Goal: Check status: Check status

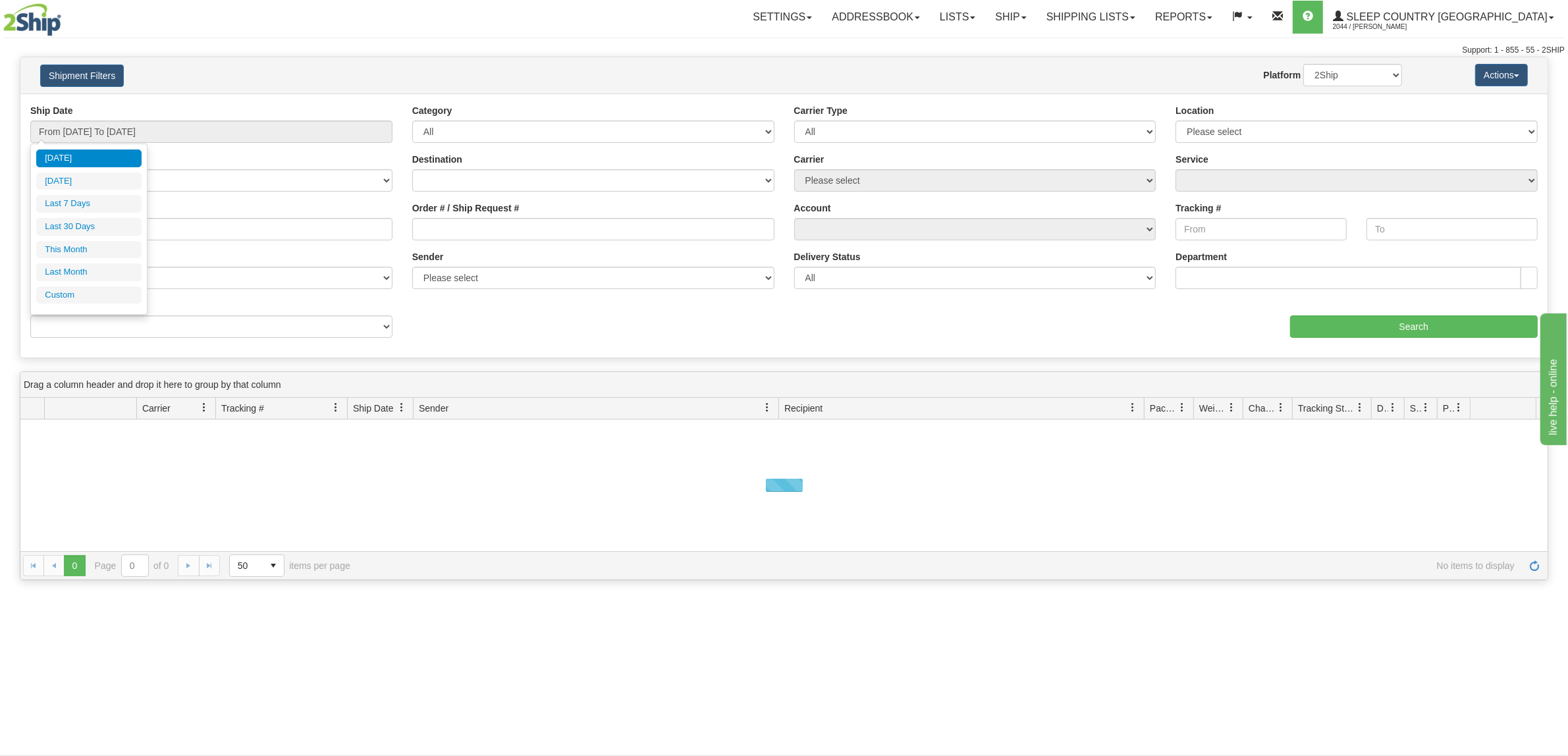
click at [79, 228] on li "Last 30 Days" at bounding box center [88, 227] width 105 height 18
type input "From [DATE] To [DATE]"
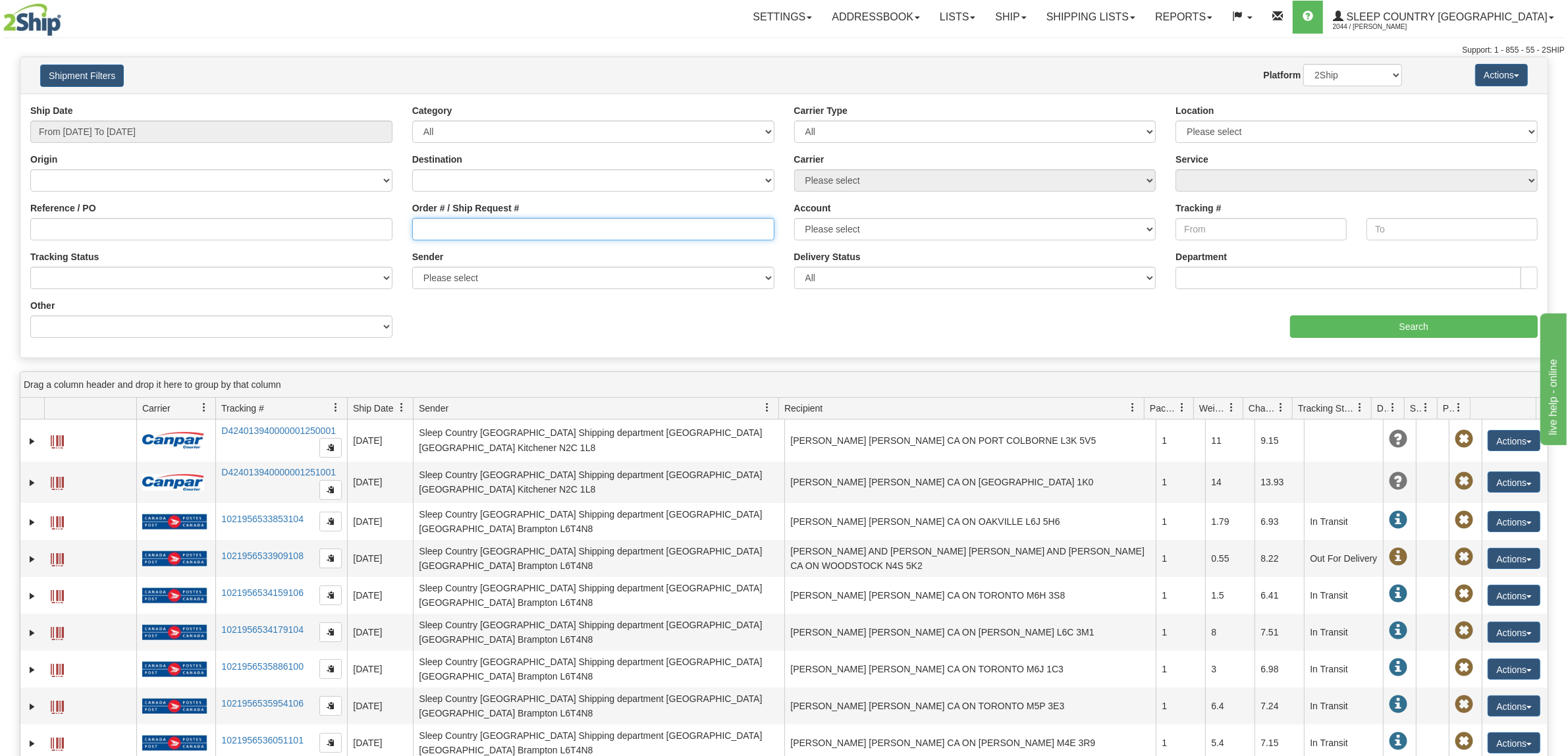
click at [463, 219] on input "Order # / Ship Request #" at bounding box center [593, 229] width 362 height 23
paste input "9000H982810"
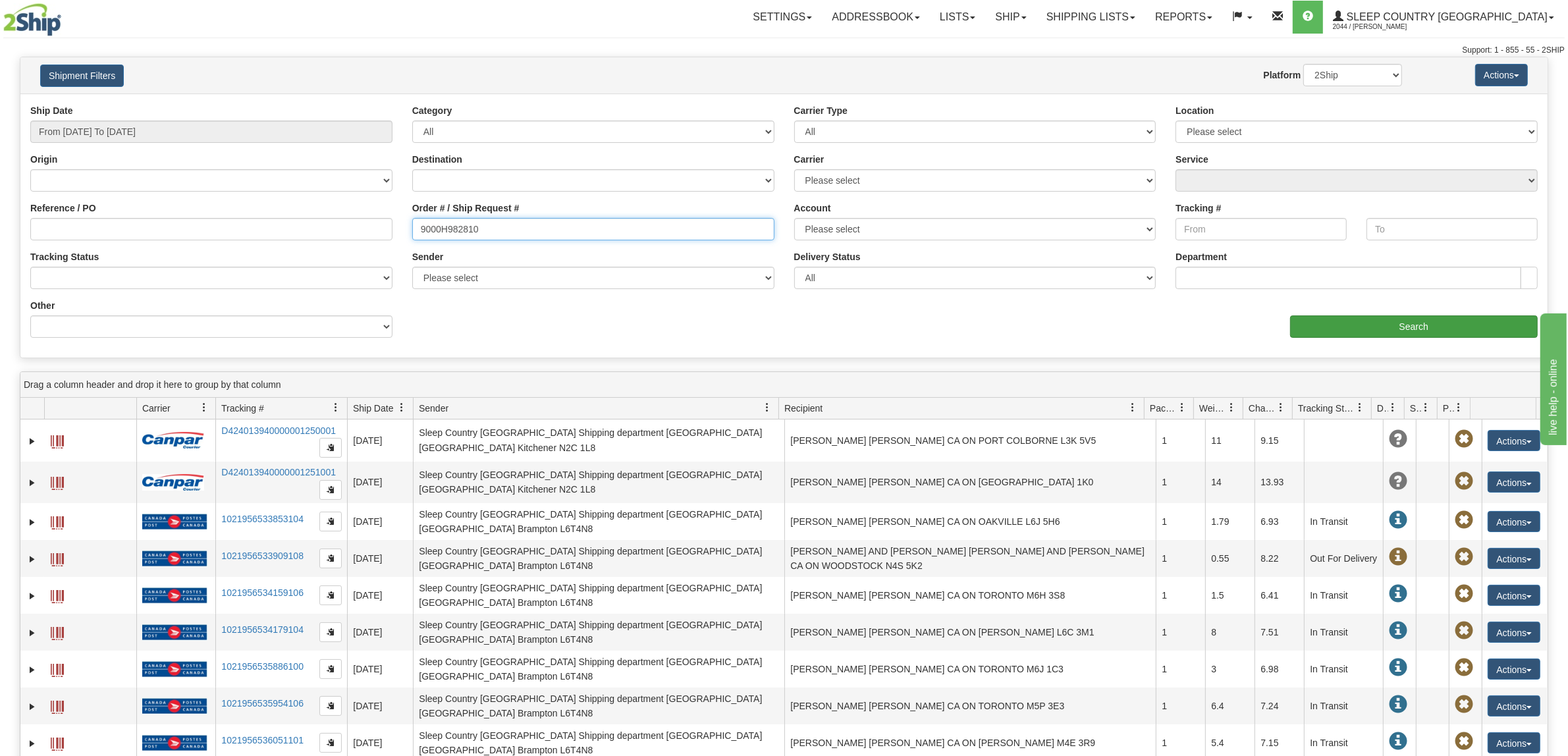
type input "9000H982810"
click at [1435, 335] on input "Search" at bounding box center [1414, 327] width 249 height 23
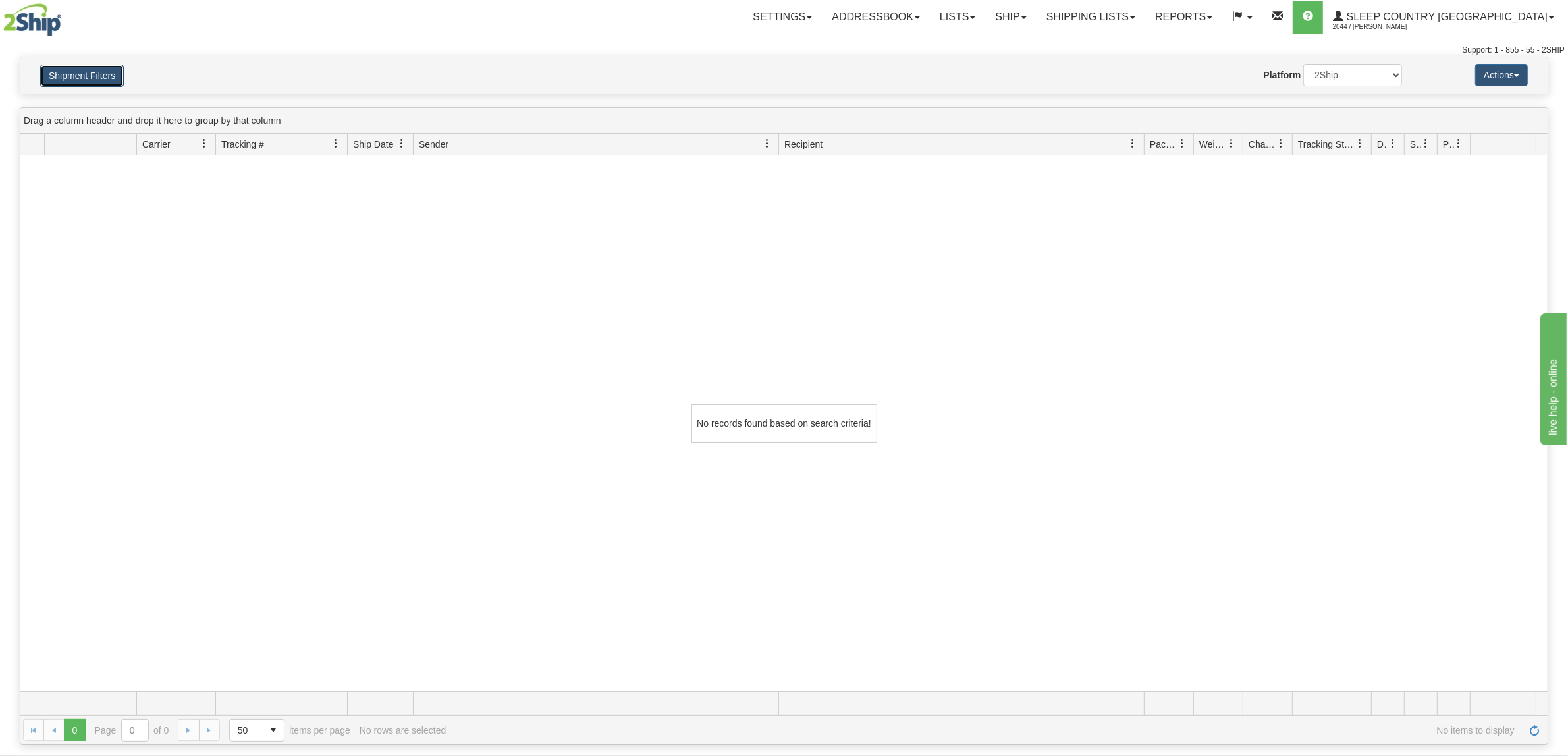
click at [70, 72] on button "Shipment Filters" at bounding box center [82, 76] width 84 height 23
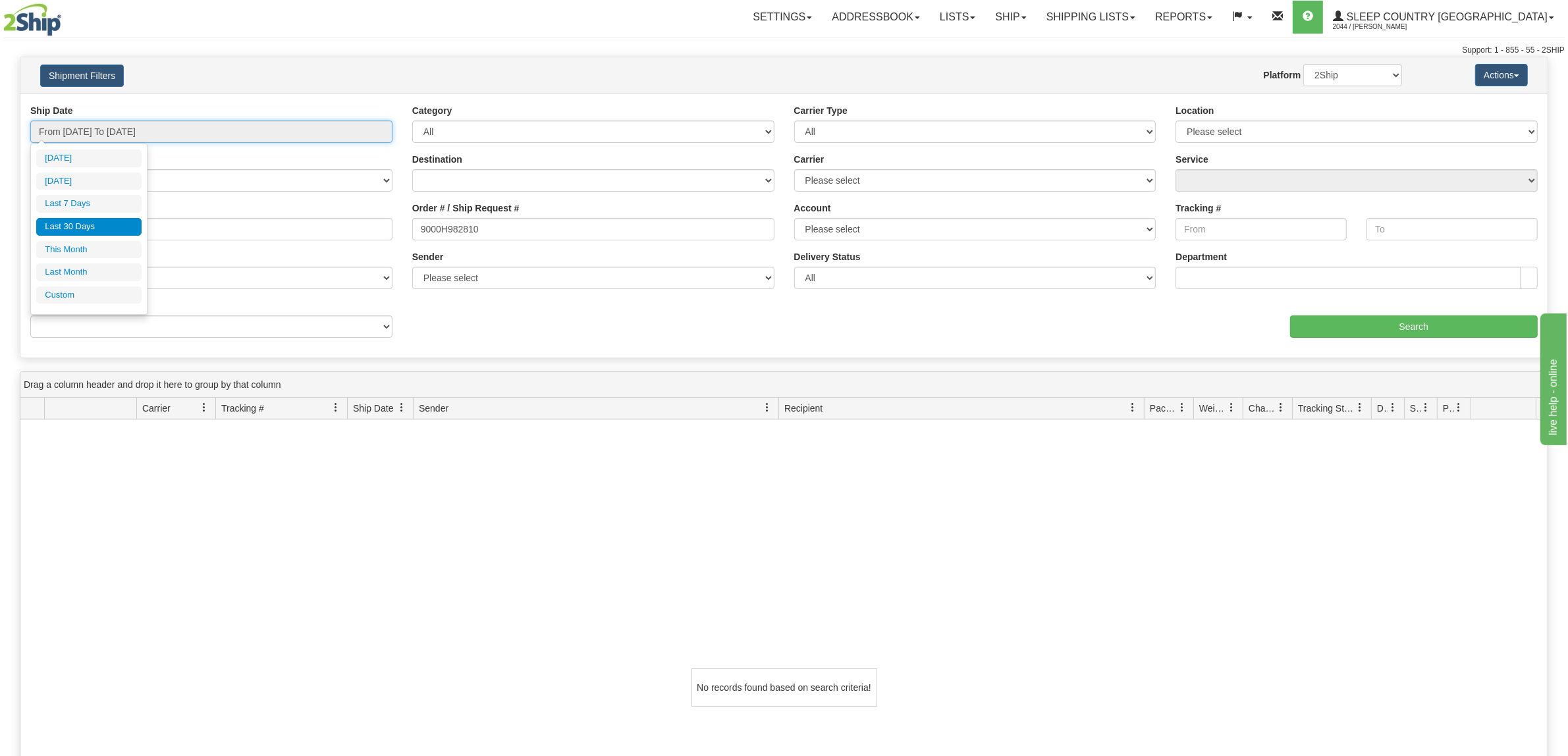
click at [104, 125] on input "From [DATE] To [DATE]" at bounding box center [212, 132] width 362 height 23
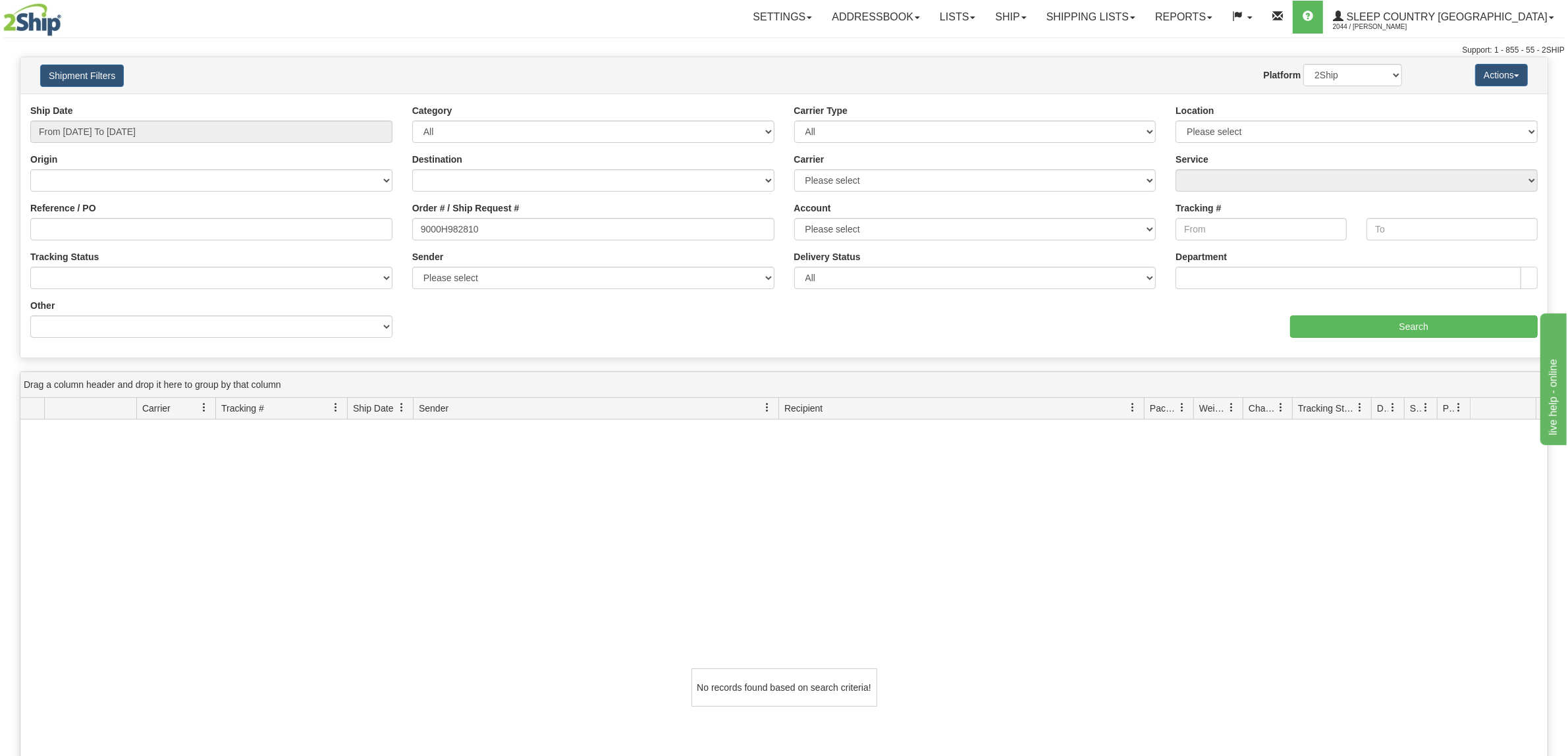
drag, startPoint x: 528, startPoint y: 241, endPoint x: 483, endPoint y: 230, distance: 46.3
click at [528, 240] on div "Order # / Ship Request # 9000H982810" at bounding box center [593, 225] width 382 height 49
click at [484, 228] on input "9000H982810" at bounding box center [593, 229] width 362 height 23
drag, startPoint x: 484, startPoint y: 228, endPoint x: 285, endPoint y: 223, distance: 199.1
click at [285, 104] on div "Reference / PO Order # / Ship Request # 9000H982810 Account Please select Purol…" at bounding box center [784, 104] width 1527 height 0
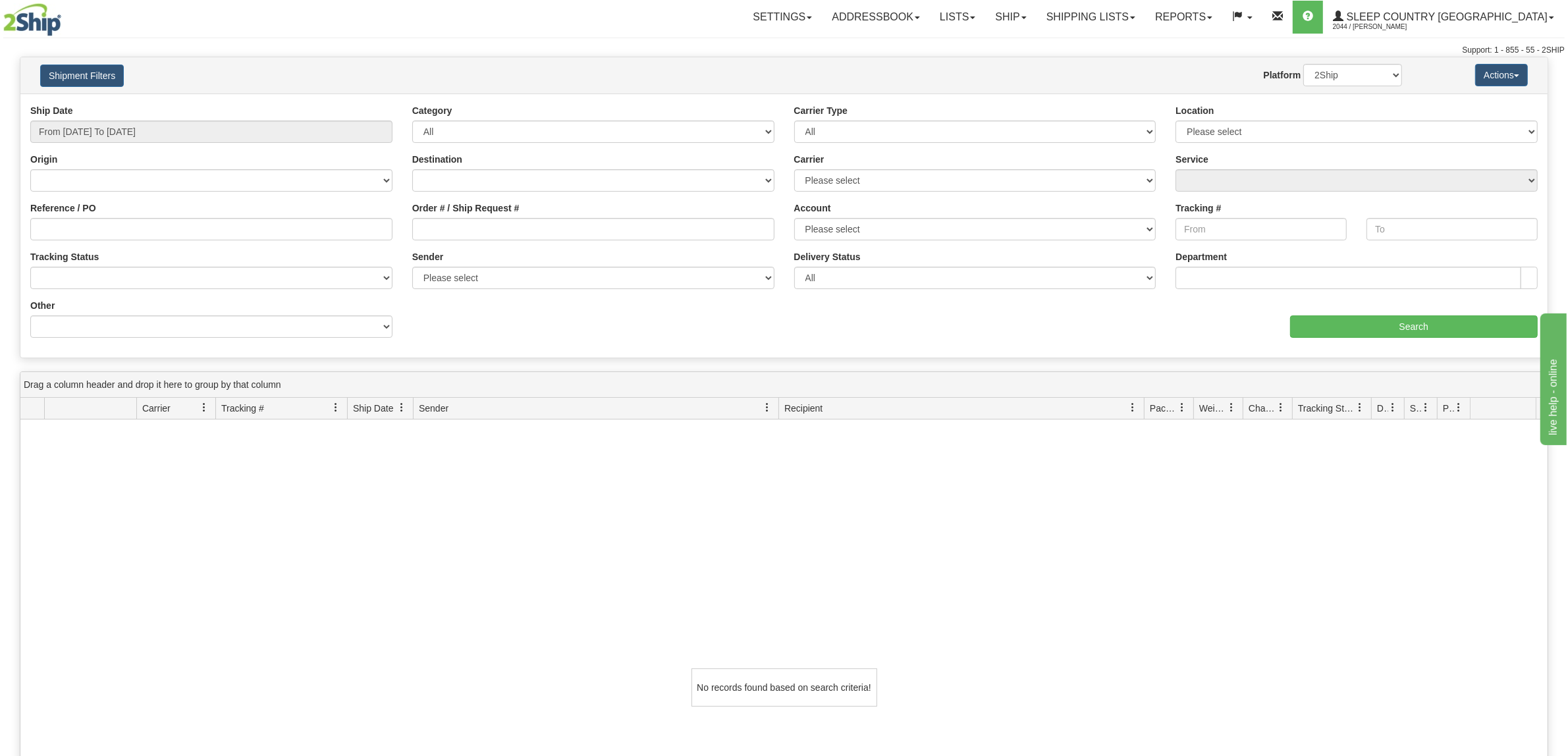
click at [293, 209] on div "Reference / PO" at bounding box center [212, 220] width 362 height 39
click at [300, 225] on input "Reference / PO" at bounding box center [212, 229] width 362 height 23
click at [198, 222] on input "Reference / PO" at bounding box center [212, 229] width 362 height 23
type input "1052383"
click at [1344, 321] on input "Search" at bounding box center [1414, 327] width 249 height 23
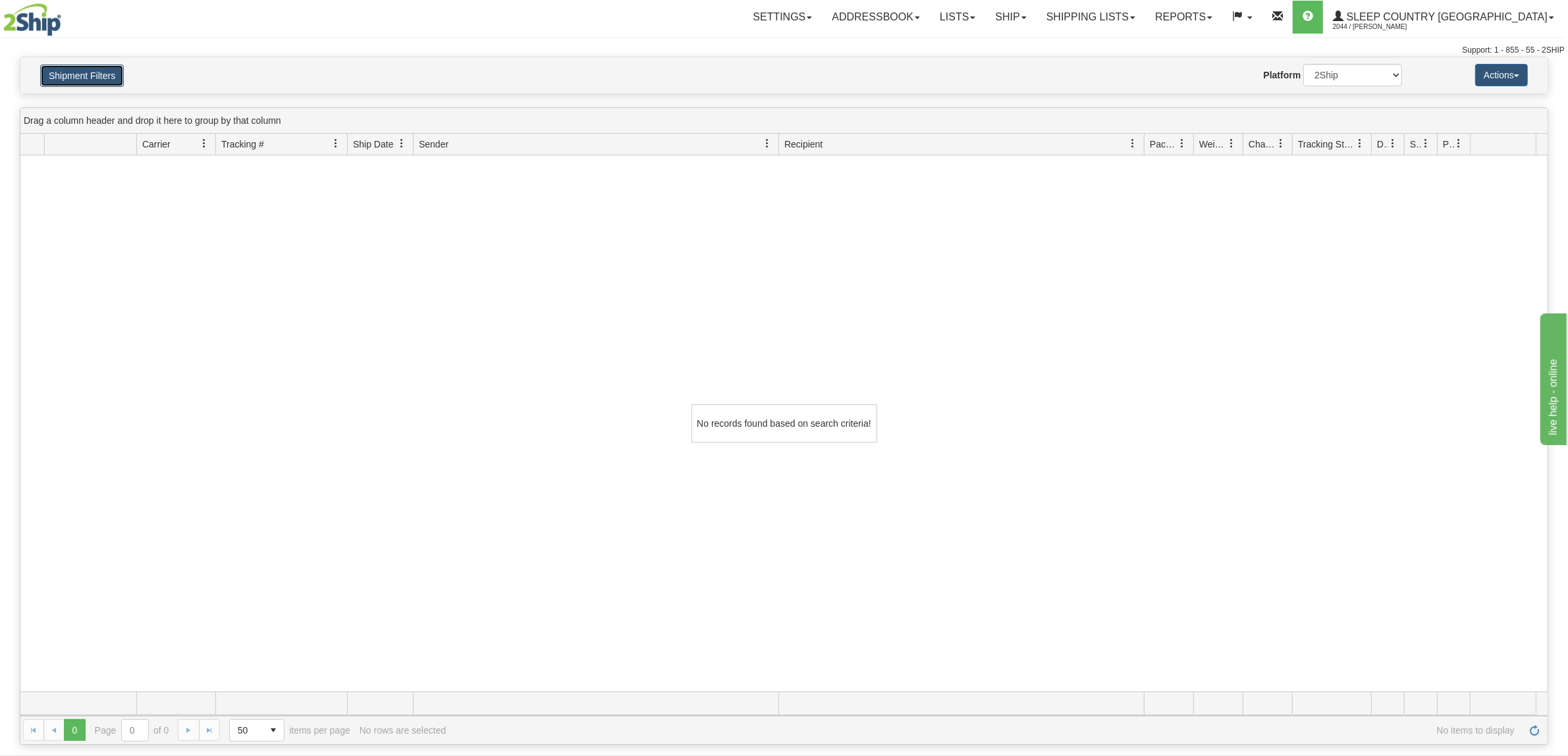
click at [104, 68] on button "Shipment Filters" at bounding box center [82, 76] width 84 height 23
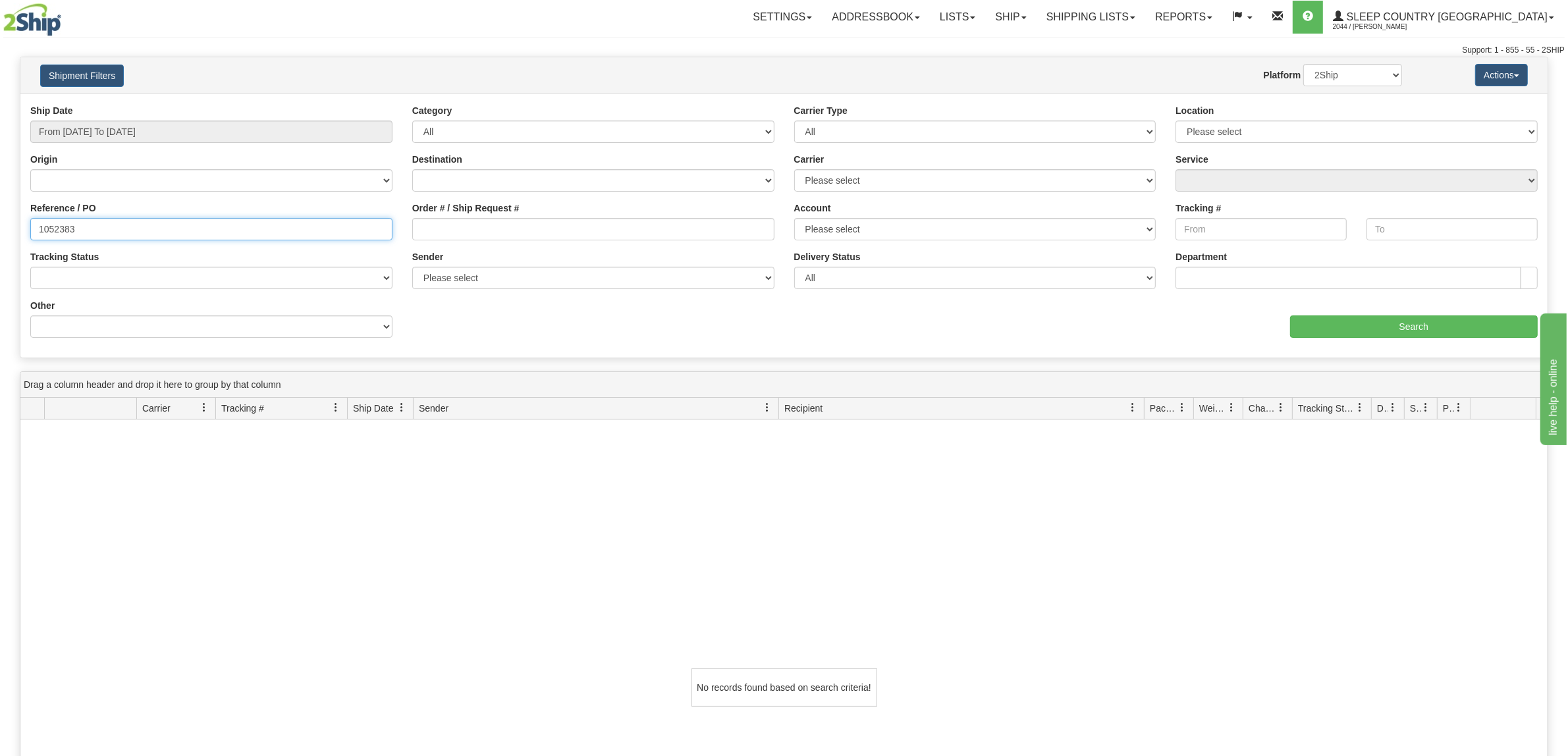
drag, startPoint x: 88, startPoint y: 241, endPoint x: 22, endPoint y: 173, distance: 94.8
click at [0, 183] on div "Please wait... × Confirm Delete Delete Cancel × Confirm Delete Yes No Cancel × …" at bounding box center [784, 532] width 1568 height 951
click at [601, 228] on input "Order # / Ship Request #" at bounding box center [593, 229] width 362 height 23
paste input "1052383"
type input "1052383"
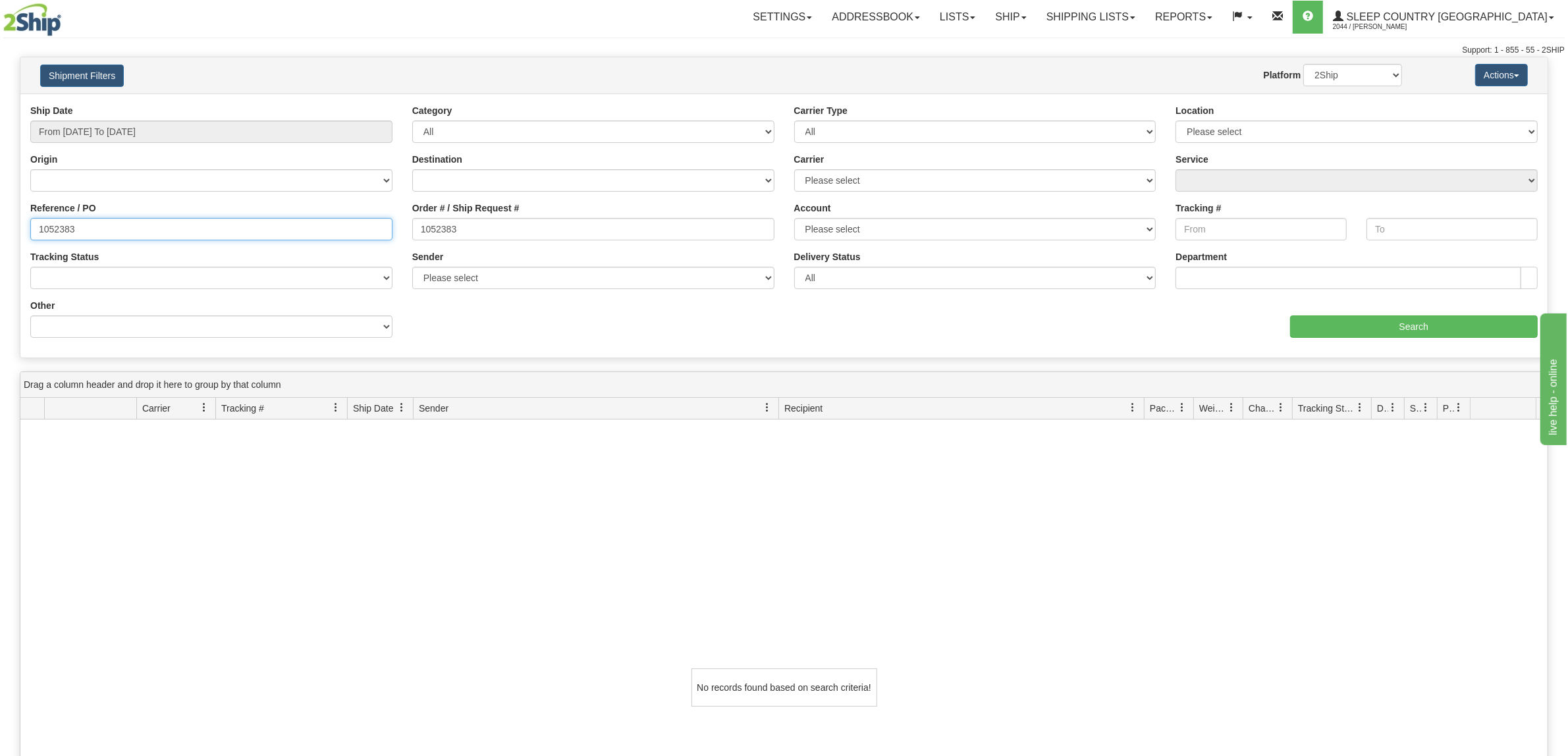
drag, startPoint x: 228, startPoint y: 229, endPoint x: 0, endPoint y: 223, distance: 228.1
click at [0, 226] on div "Please wait... × Confirm Delete Delete Cancel × Confirm Delete Yes No Cancel × …" at bounding box center [784, 532] width 1568 height 951
click at [1416, 324] on input "Search" at bounding box center [1414, 327] width 249 height 23
